Goal: Information Seeking & Learning: Learn about a topic

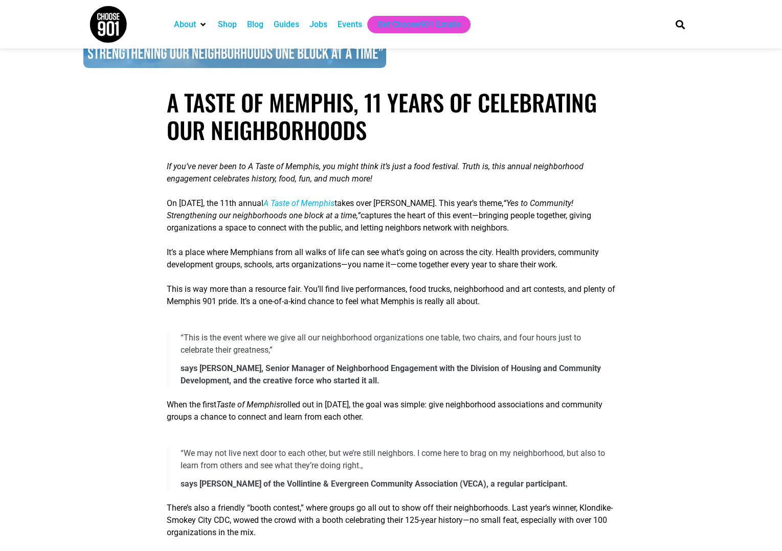
scroll to position [307, 0]
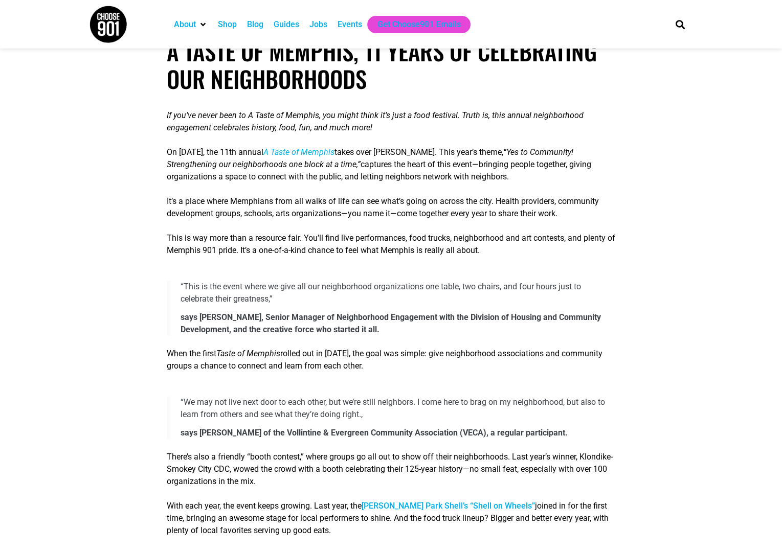
click at [377, 250] on span "This is way more than a resource fair. You’ll find live performances, food truc…" at bounding box center [391, 244] width 448 height 22
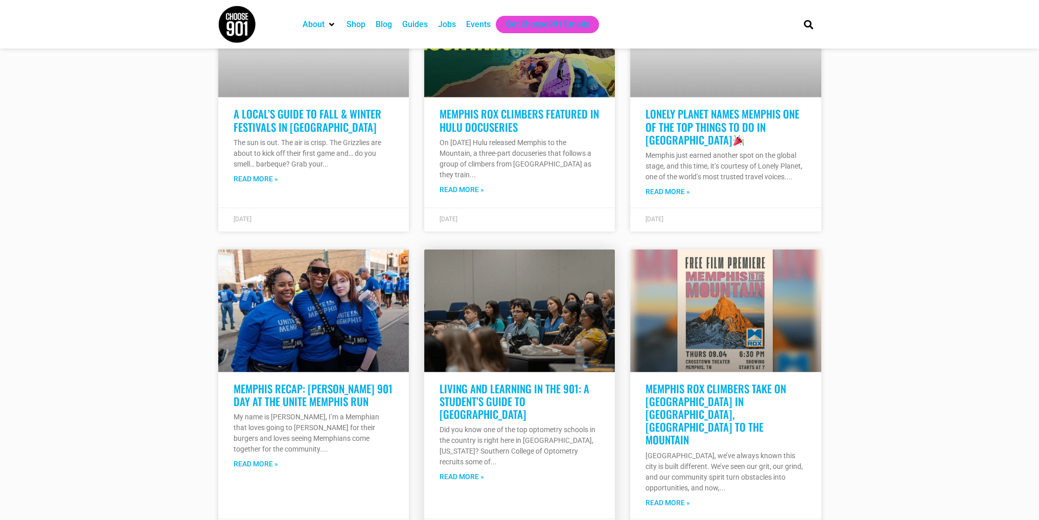
scroll to position [1005, 0]
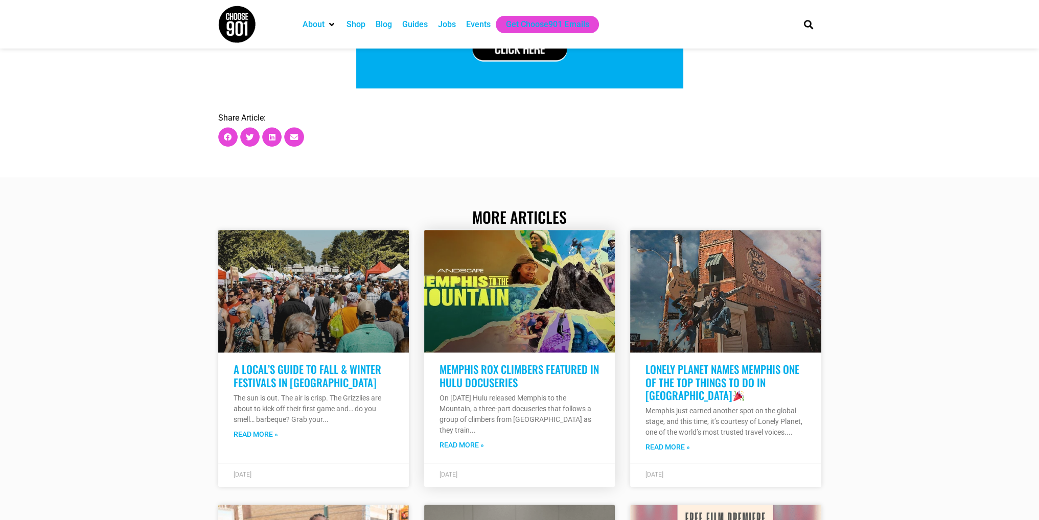
click at [463, 375] on link "Memphis Rox Climbers Featured in Hulu Docuseries" at bounding box center [520, 375] width 160 height 29
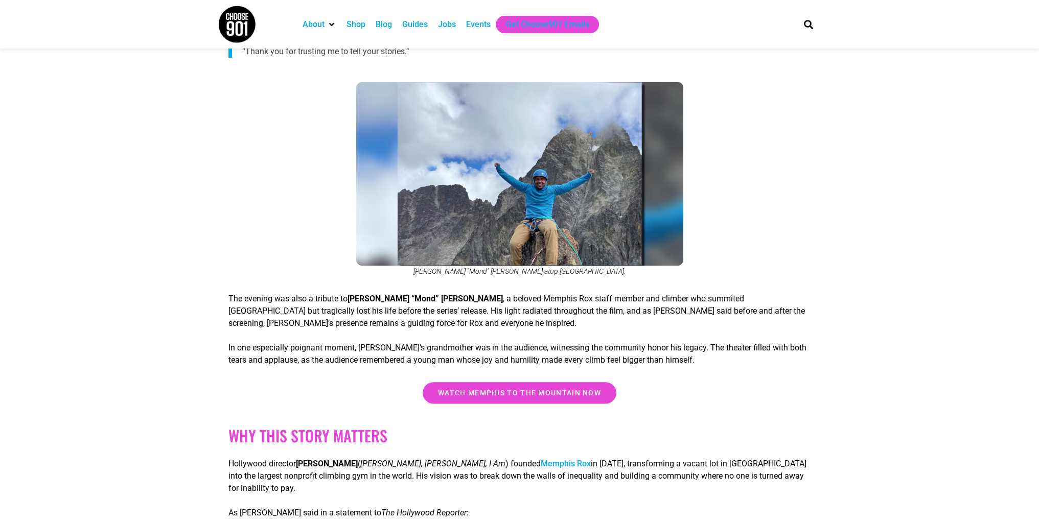
scroll to position [818, 0]
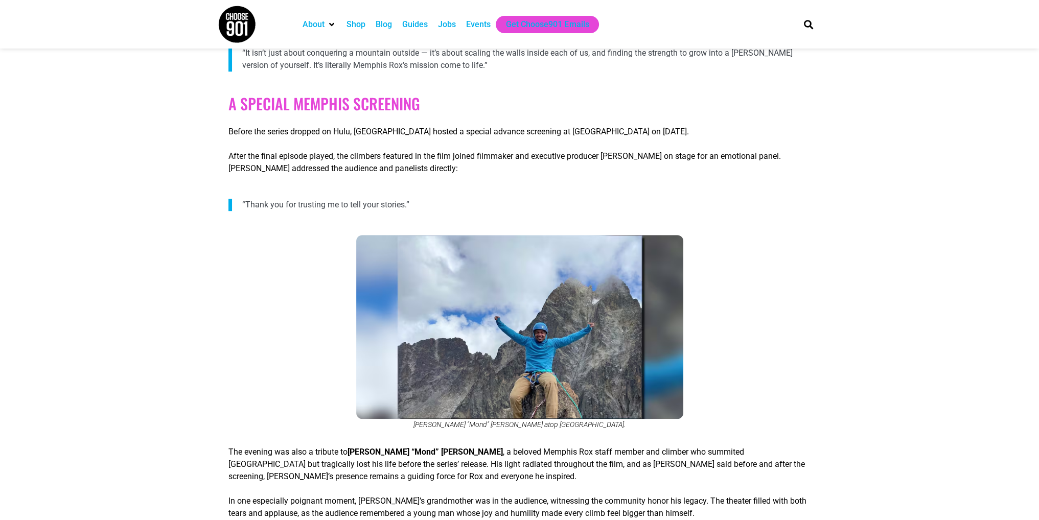
click at [557, 121] on div "A Special Memphis Screening Before the series dropped on Hulu, [GEOGRAPHIC_DATA…" at bounding box center [520, 135] width 583 height 80
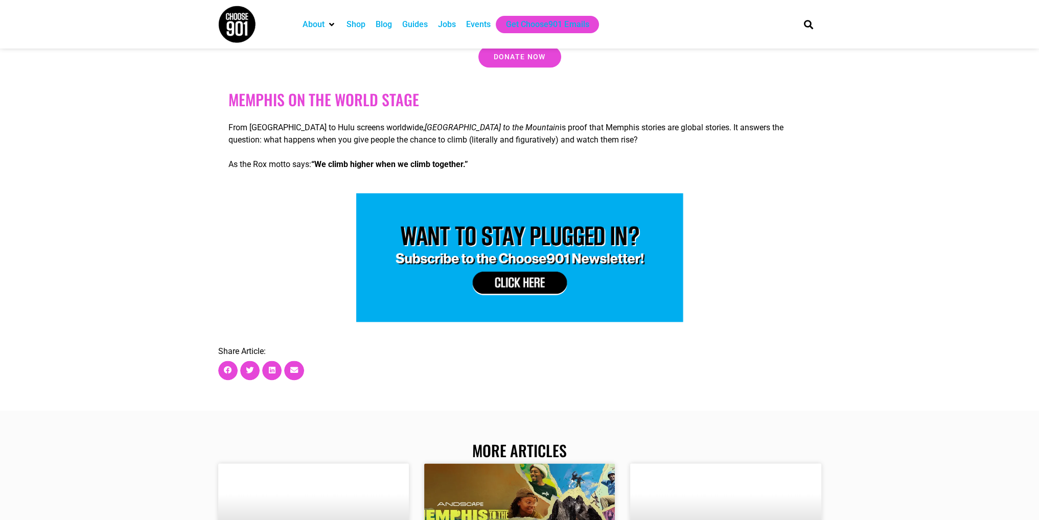
scroll to position [2096, 0]
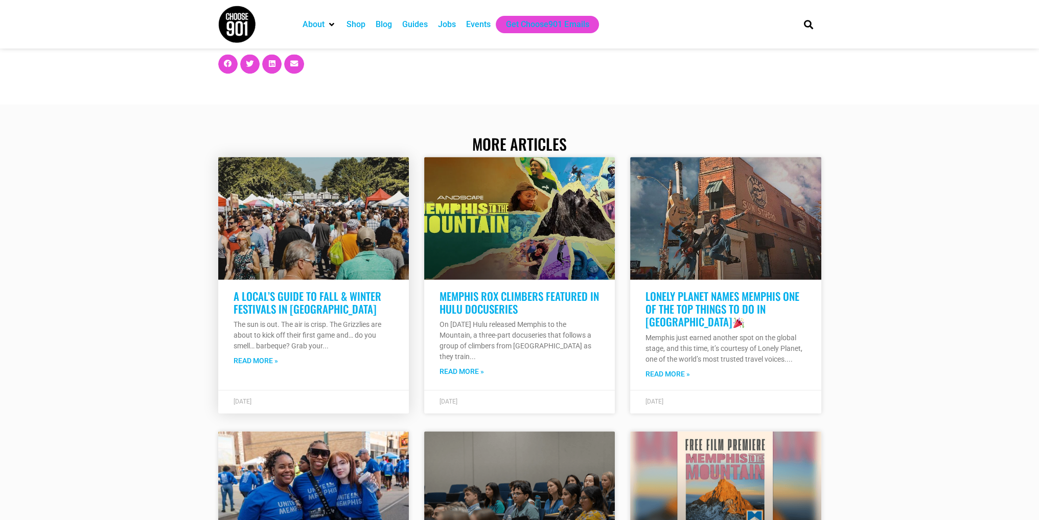
click at [283, 288] on link "A Local’s Guide to Fall & Winter Festivals in [GEOGRAPHIC_DATA]" at bounding box center [308, 302] width 148 height 29
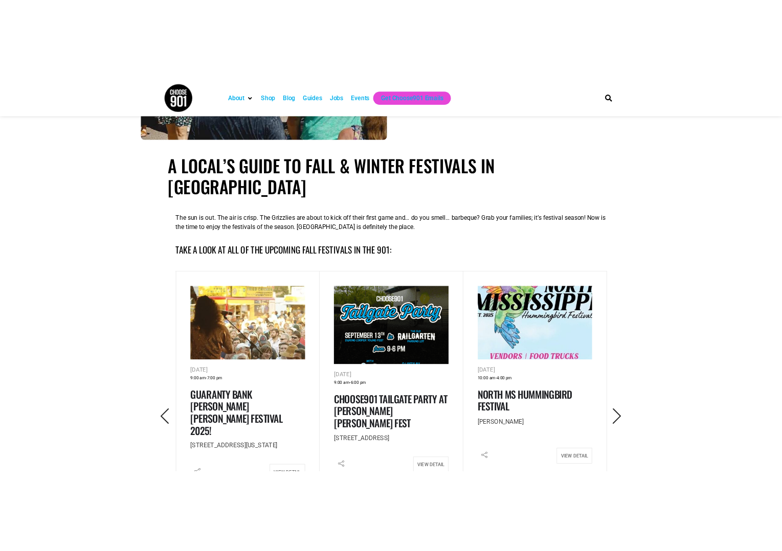
scroll to position [358, 0]
